Goal: Task Accomplishment & Management: Complete application form

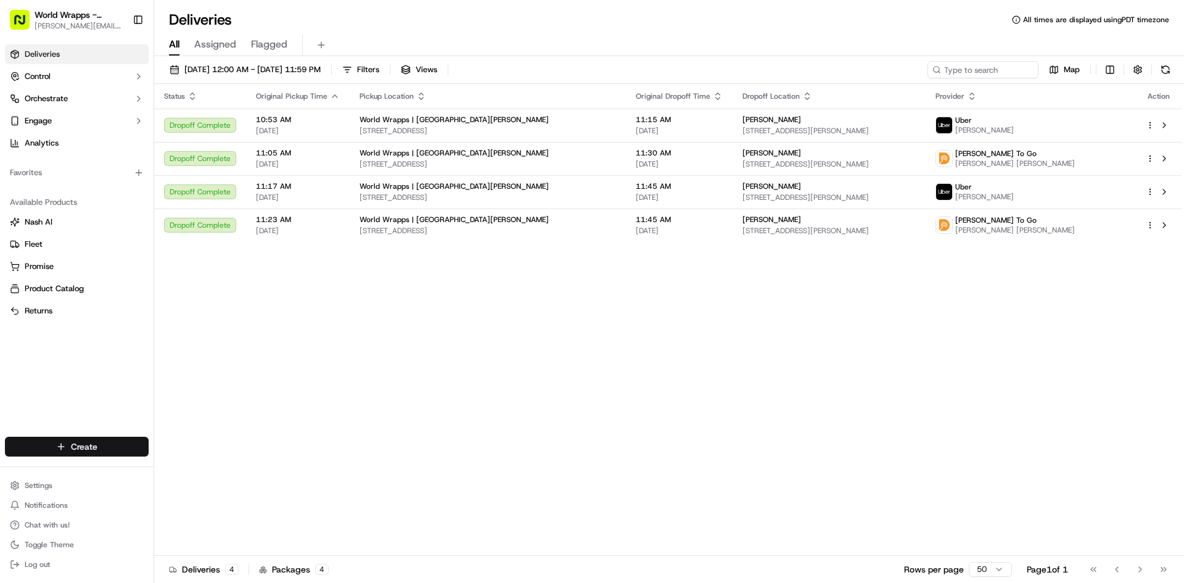
click at [109, 446] on html "World Wrapps - Mercado [EMAIL_ADDRESS][DOMAIN_NAME] Toggle Sidebar Deliveries C…" at bounding box center [592, 291] width 1184 height 583
click at [191, 475] on link "Delivery" at bounding box center [222, 469] width 137 height 22
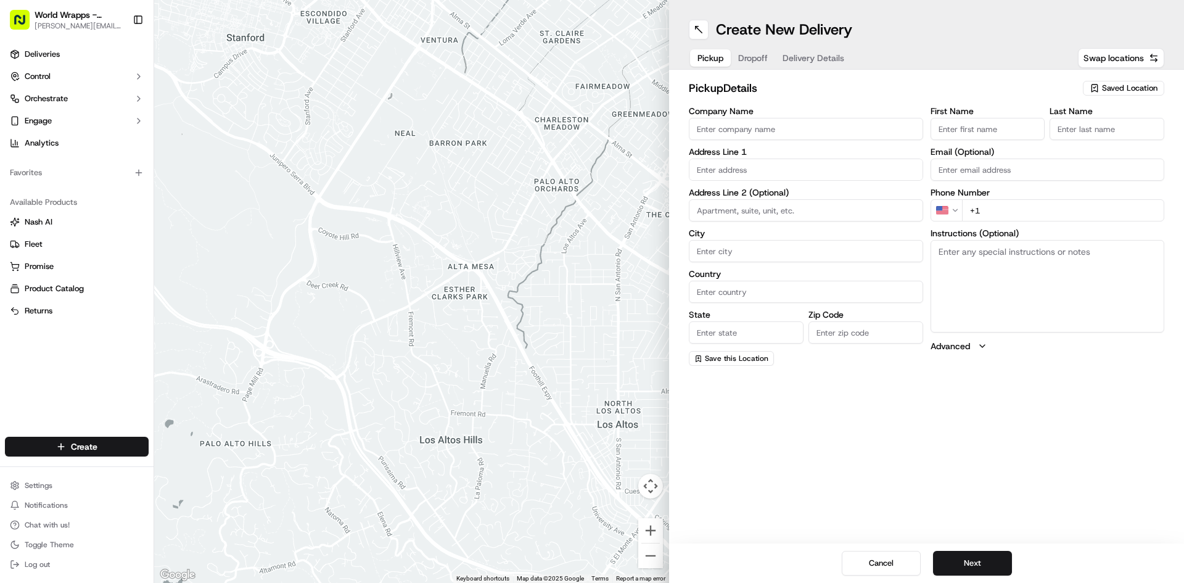
click at [728, 120] on input "Company Name" at bounding box center [806, 129] width 234 height 22
type input "World Wrapps"
click at [731, 162] on input "text" at bounding box center [806, 169] width 234 height 22
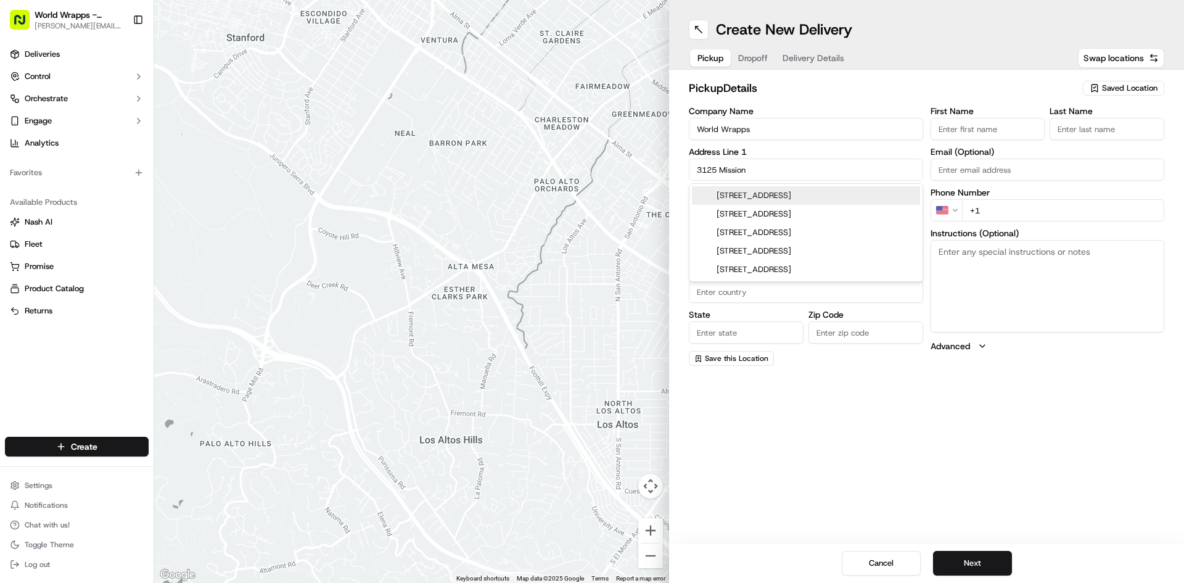
click at [767, 202] on div "[STREET_ADDRESS]" at bounding box center [806, 195] width 228 height 18
type input "[STREET_ADDRESS]"
type input "Santa [PERSON_NAME]"
type input "[GEOGRAPHIC_DATA]"
type input "CA"
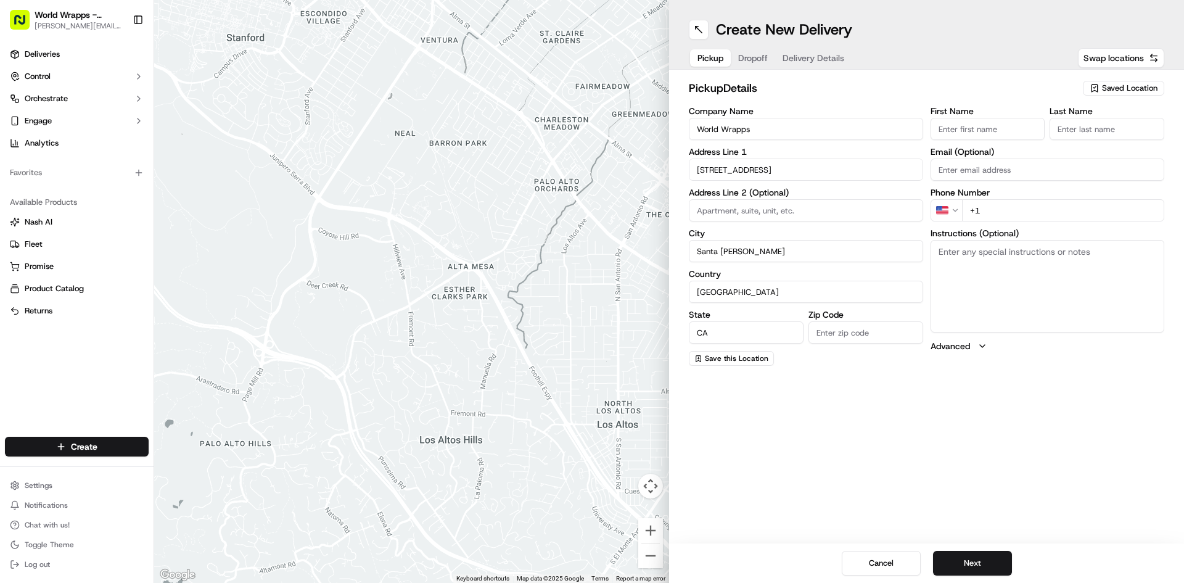
type input "95054"
type input "[STREET_ADDRESS]"
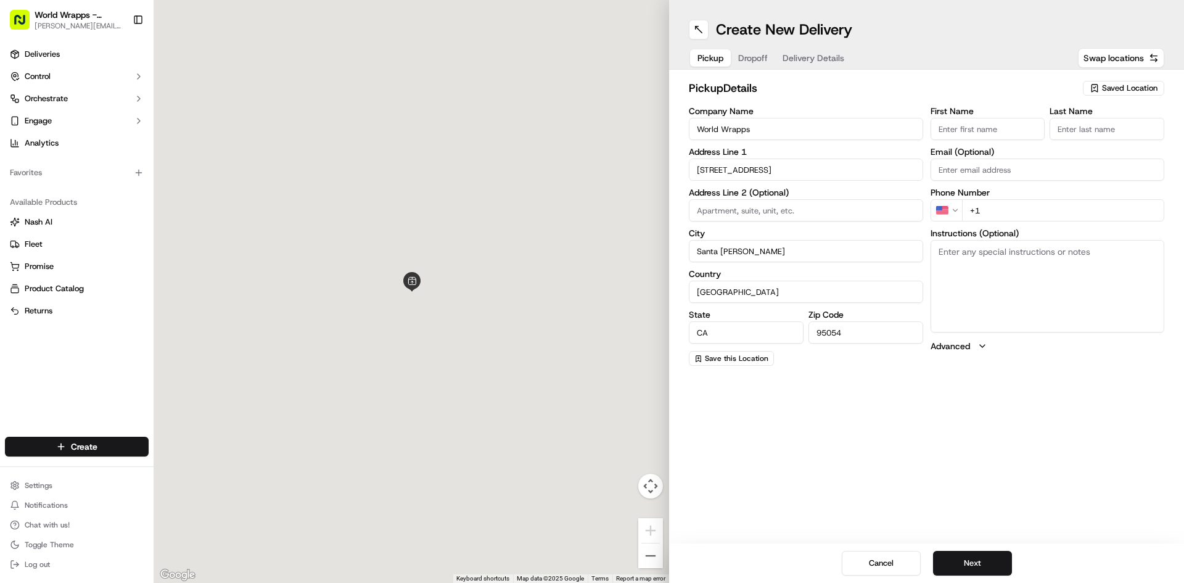
click at [970, 117] on div "First Name" at bounding box center [987, 123] width 115 height 33
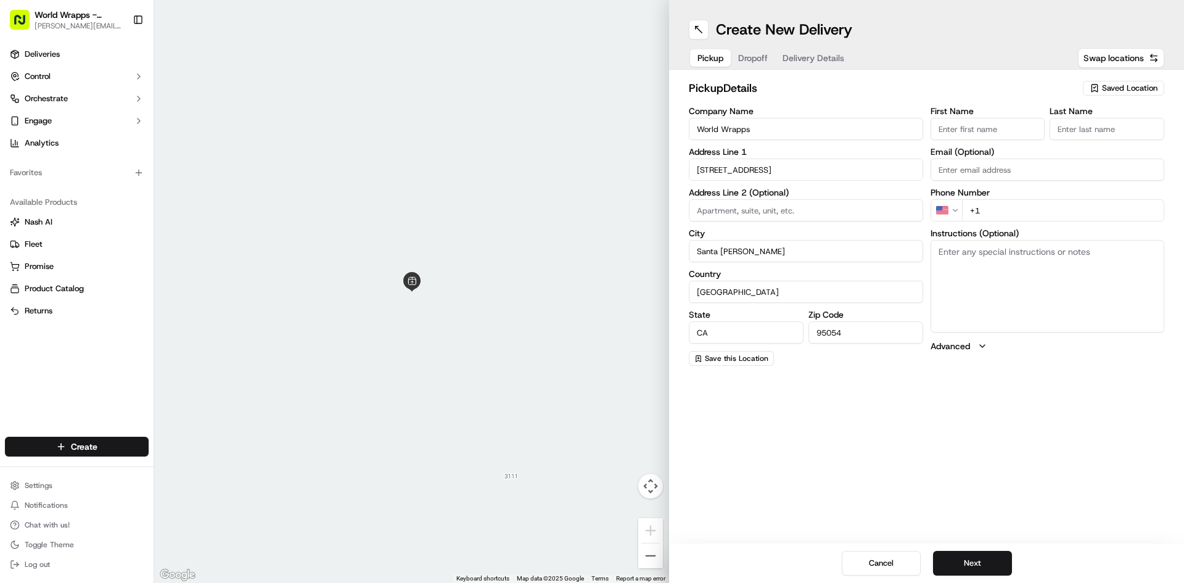
click at [976, 128] on input "First Name" at bounding box center [987, 129] width 115 height 22
type input "[PERSON_NAME]"
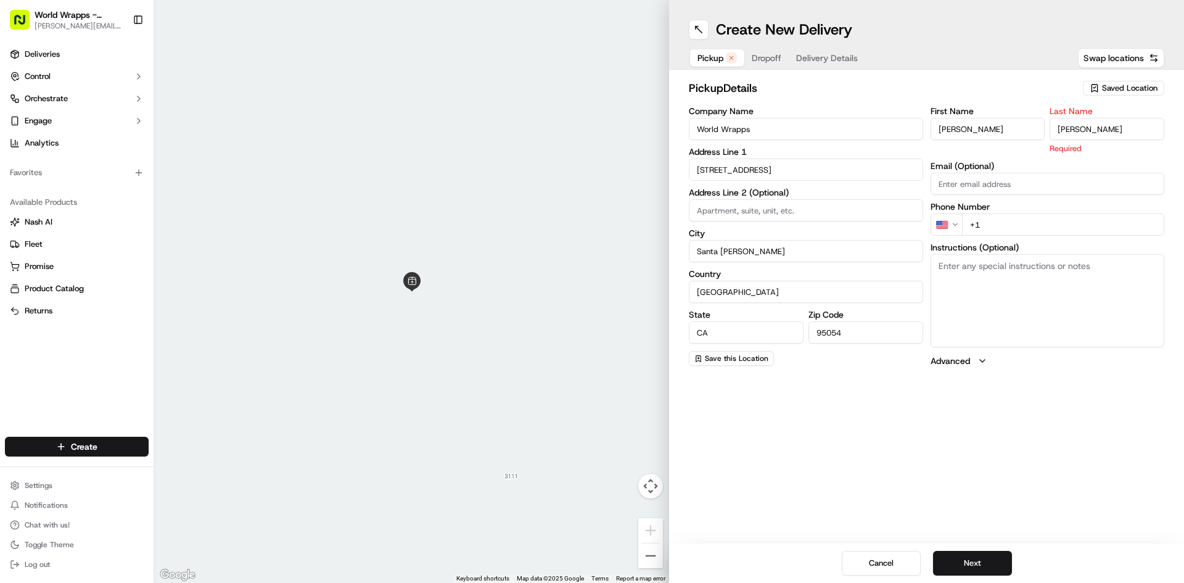
type input "[PERSON_NAME]"
click at [978, 183] on div "First Name [PERSON_NAME] Last Name [PERSON_NAME] Required Email (Optional) Phon…" at bounding box center [1047, 237] width 234 height 260
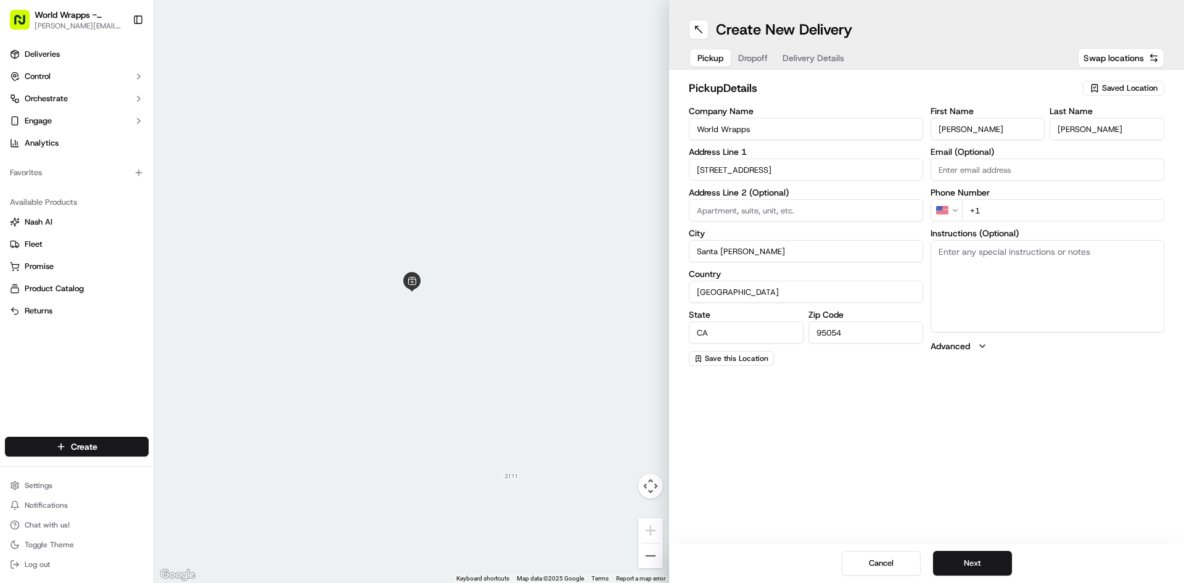
click at [1003, 202] on input "+1" at bounding box center [1063, 210] width 203 height 22
type input "[PHONE_NUMBER]"
click at [755, 54] on span "Dropoff" at bounding box center [753, 58] width 30 height 12
click at [774, 126] on input "Company Name" at bounding box center [806, 129] width 234 height 22
type input "[PERSON_NAME]"
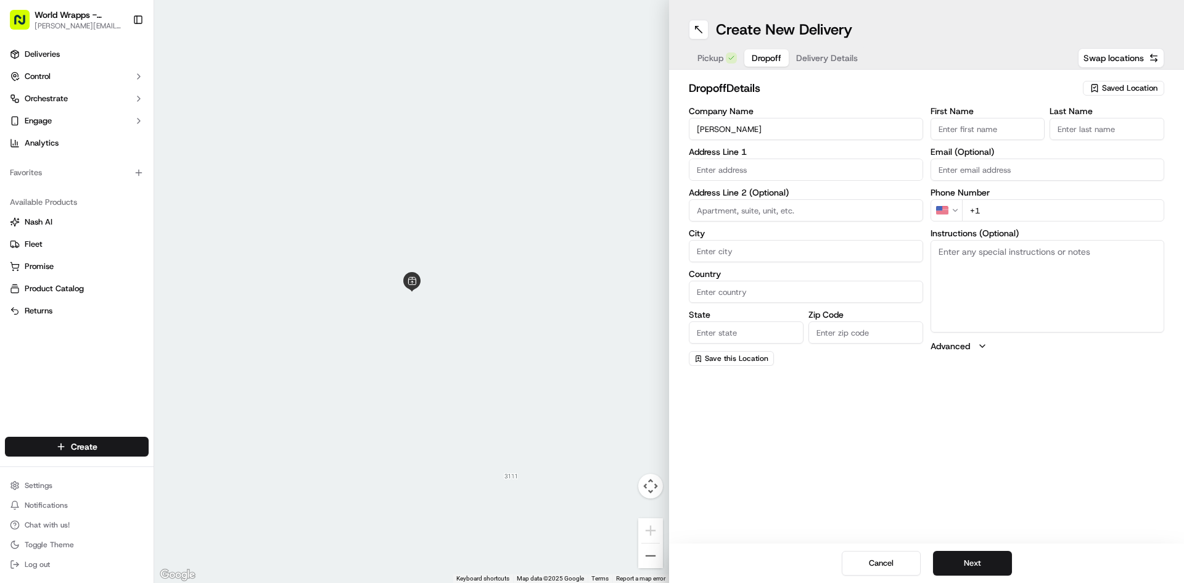
click at [731, 171] on input "text" at bounding box center [806, 169] width 234 height 22
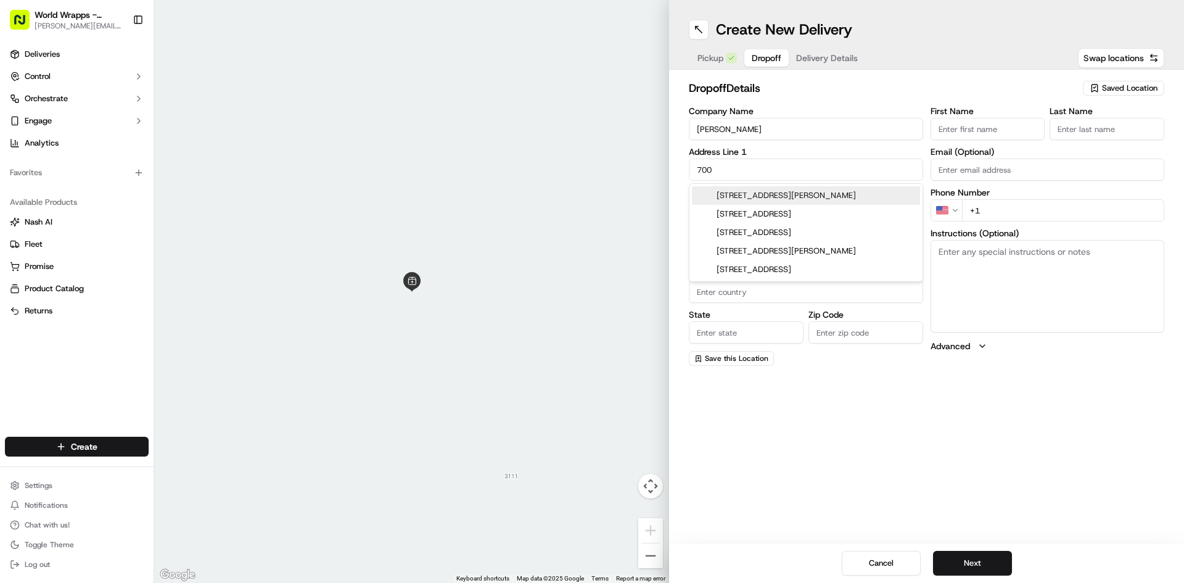
click at [774, 201] on div "[STREET_ADDRESS][PERSON_NAME]" at bounding box center [806, 195] width 228 height 18
type input "[STREET_ADDRESS][PERSON_NAME]"
type input "Santa [PERSON_NAME]"
type input "[GEOGRAPHIC_DATA]"
type input "CA"
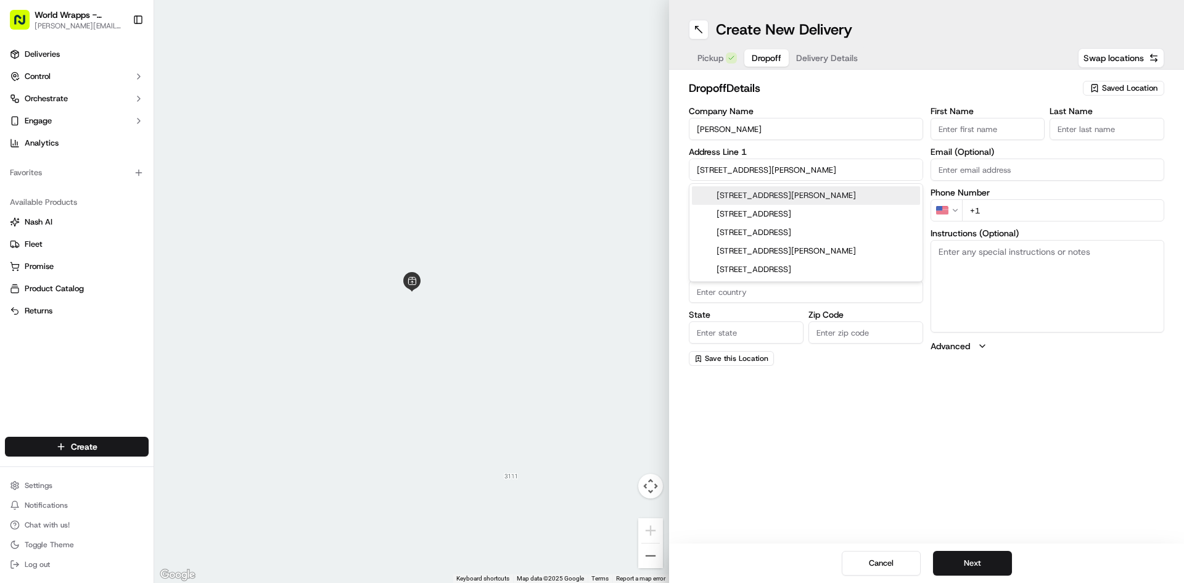
type input "95051"
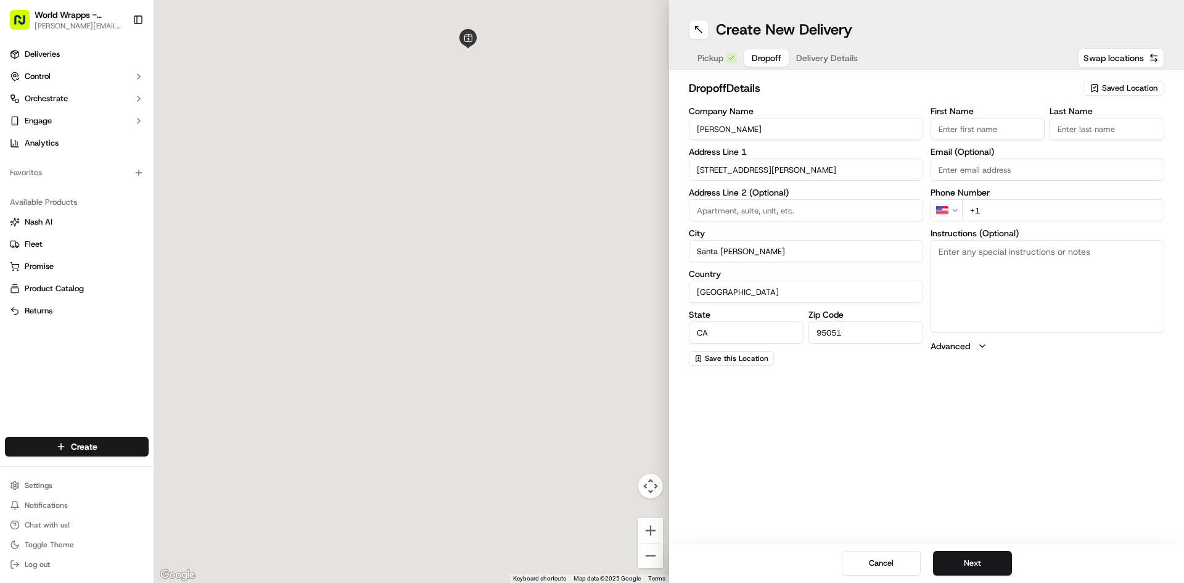
type input "[STREET_ADDRESS][PERSON_NAME]"
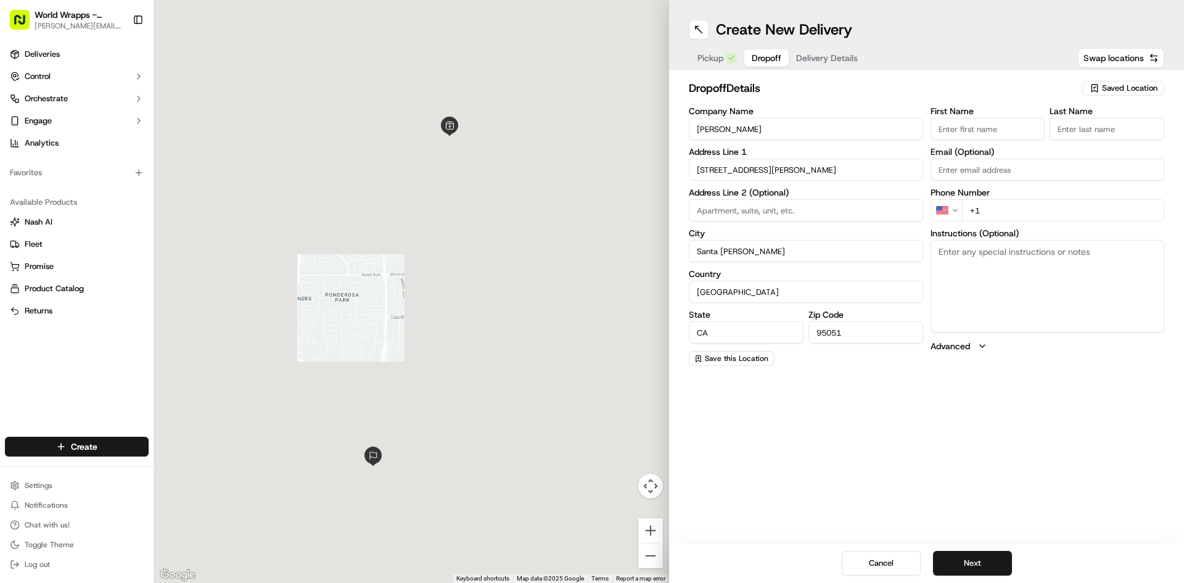
click at [987, 129] on input "First Name" at bounding box center [987, 129] width 115 height 22
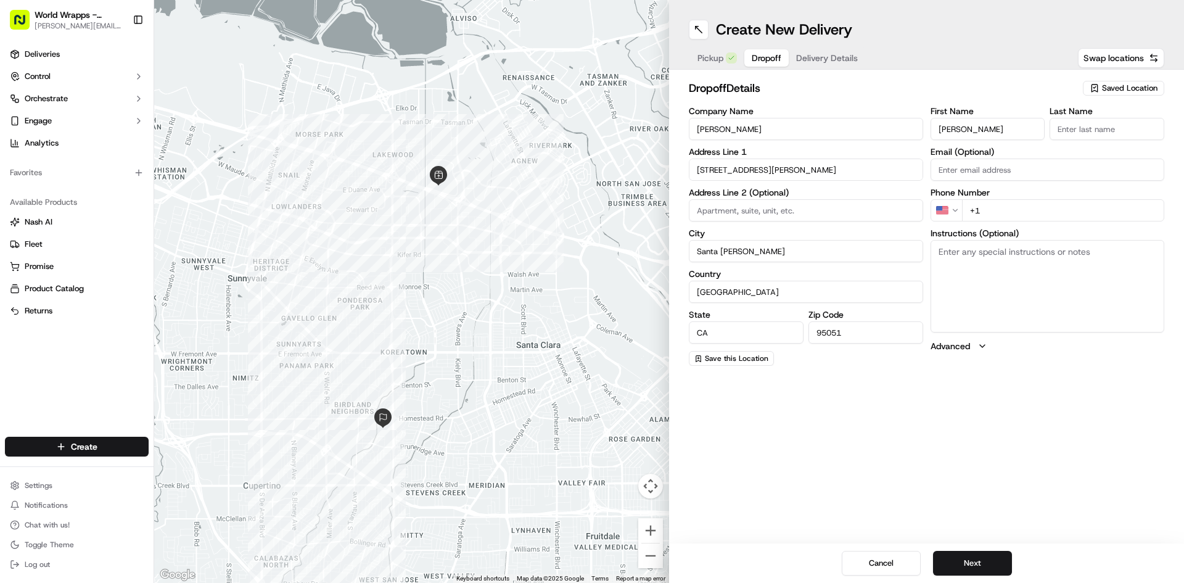
type input "[PERSON_NAME]"
click at [1029, 215] on input "+1" at bounding box center [1063, 210] width 203 height 22
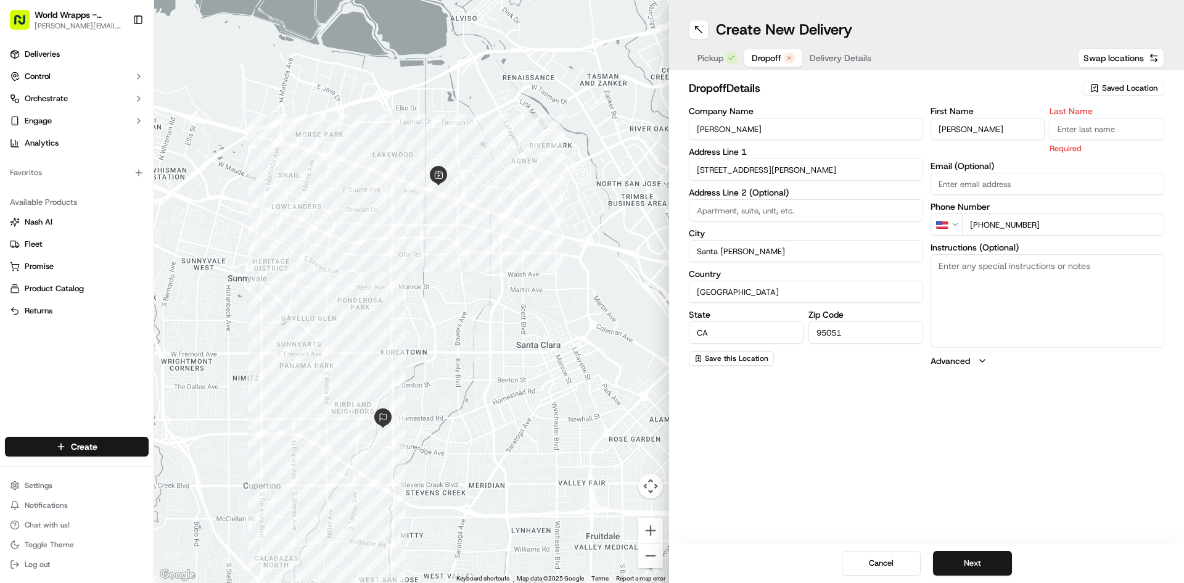
type input "[PHONE_NUMBER]"
click at [1070, 134] on input "Last Name" at bounding box center [1106, 129] width 115 height 22
type input "K"
click at [1040, 307] on textarea "Instructions (Optional)" at bounding box center [1047, 300] width 234 height 92
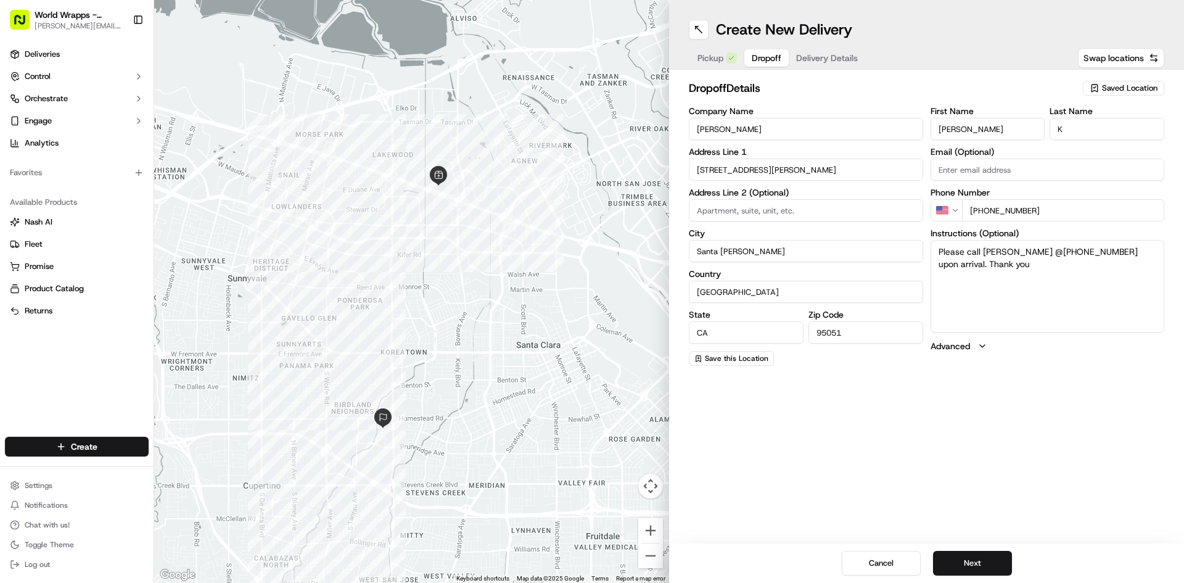
type textarea "Please call [PERSON_NAME] @[PHONE_NUMBER] upon arrival. Thank you."
click at [825, 63] on span "Delivery Details" at bounding box center [827, 58] width 62 height 12
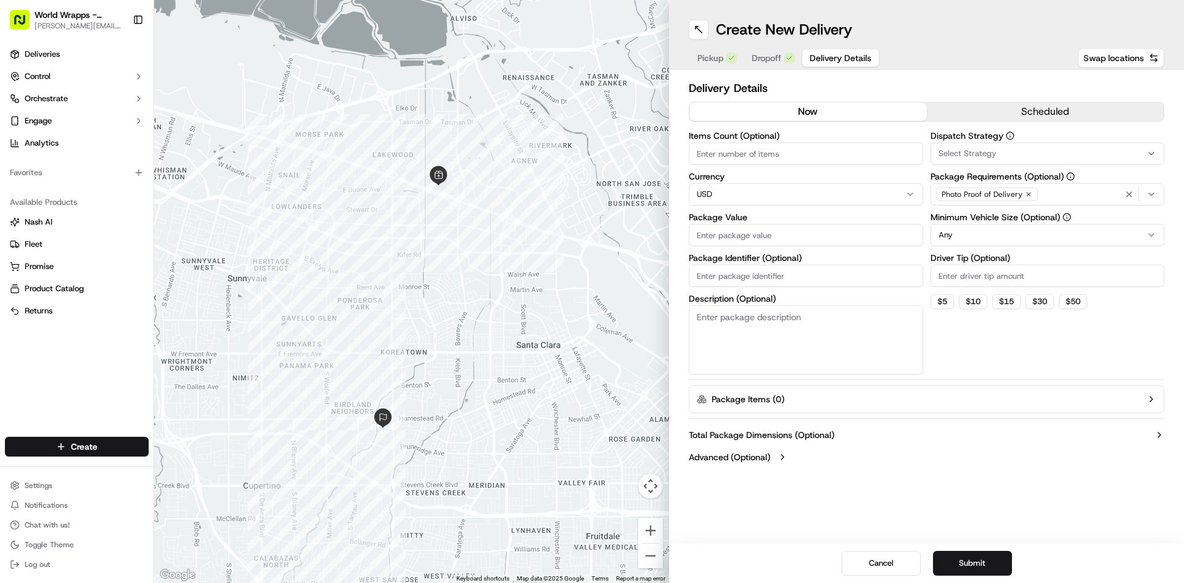
click at [813, 156] on input "Items Count (Optional)" at bounding box center [806, 153] width 234 height 22
click at [805, 118] on button "now" at bounding box center [807, 111] width 237 height 18
click at [811, 150] on input "Items Count (Optional)" at bounding box center [806, 153] width 234 height 22
click at [847, 155] on input "Items Count (Optional)" at bounding box center [806, 153] width 234 height 22
type input "6"
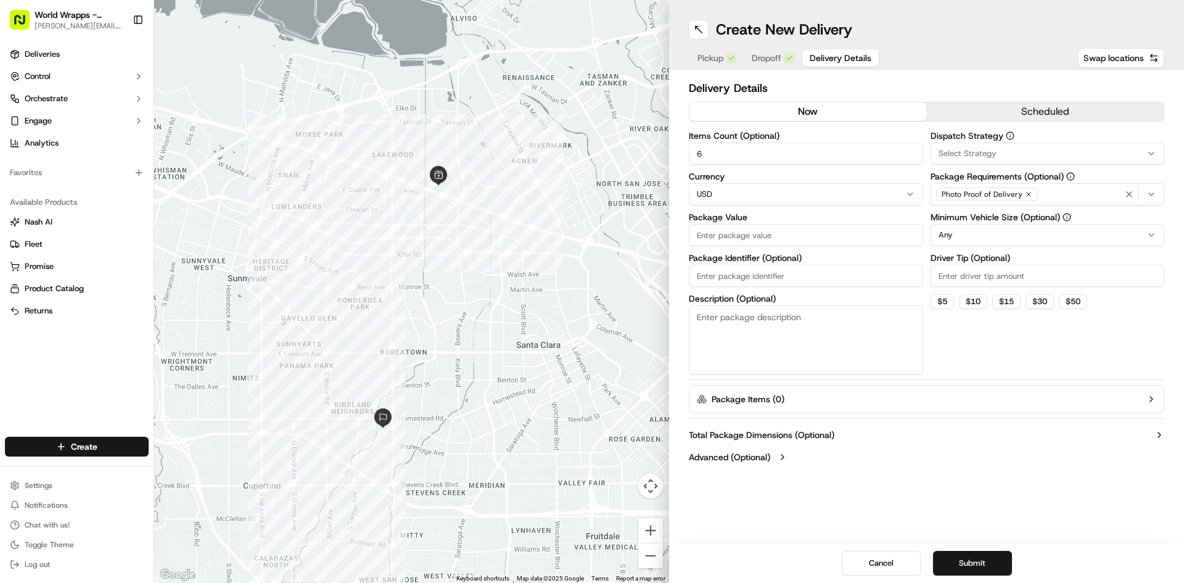
click at [801, 240] on input "Package Value" at bounding box center [806, 235] width 234 height 22
type input "150.65"
click at [970, 271] on input "Driver Tip (Optional)" at bounding box center [1047, 276] width 234 height 22
type input "6.84"
click at [976, 568] on button "Submit" at bounding box center [972, 563] width 79 height 25
